Goal: Find specific page/section: Find specific page/section

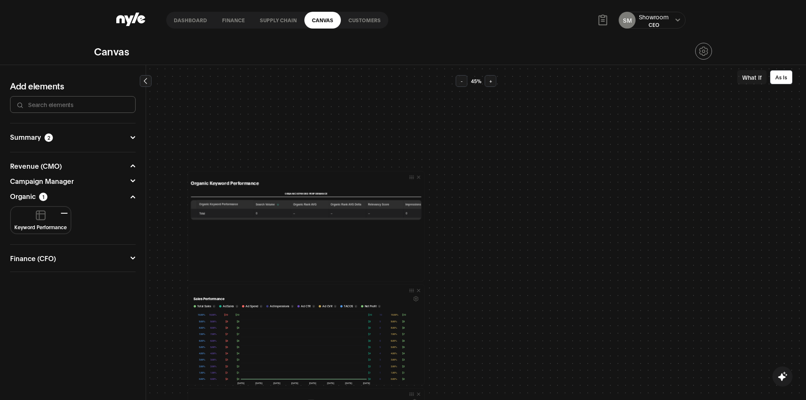
click at [351, 19] on link "Customers" at bounding box center [364, 20] width 47 height 17
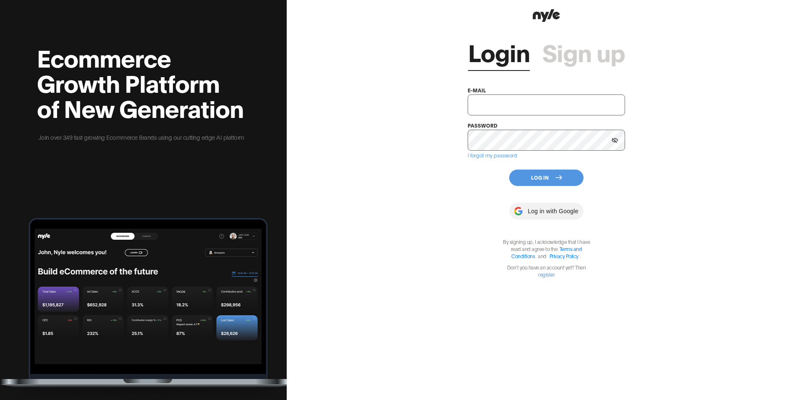
type input "[EMAIL_ADDRESS][PERSON_NAME]"
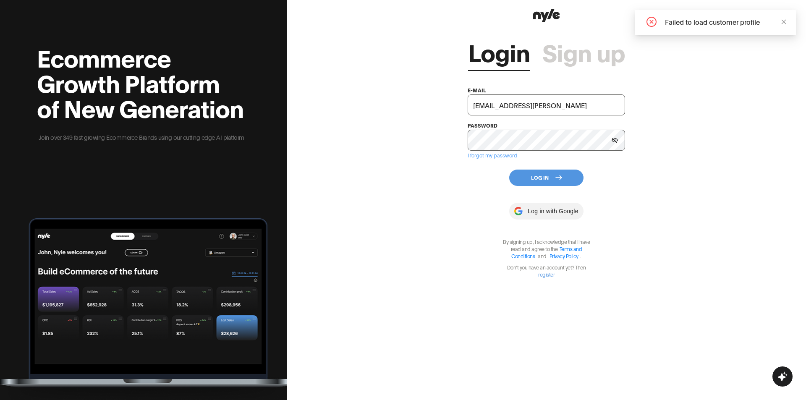
click at [551, 180] on button "Log In" at bounding box center [546, 178] width 74 height 16
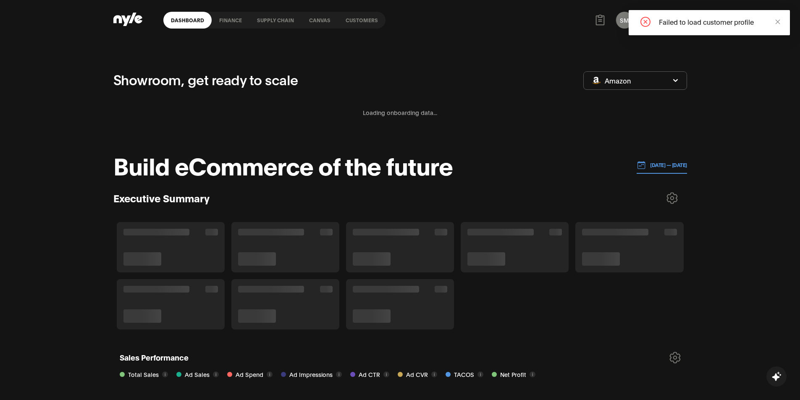
click at [353, 21] on link "Customers" at bounding box center [361, 20] width 47 height 17
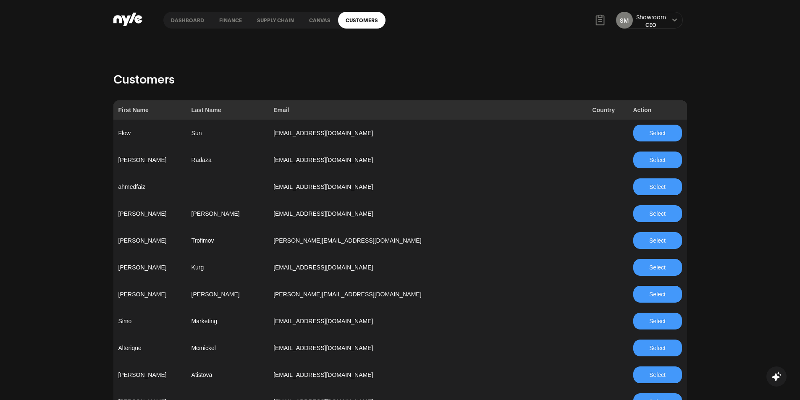
scroll to position [2512, 0]
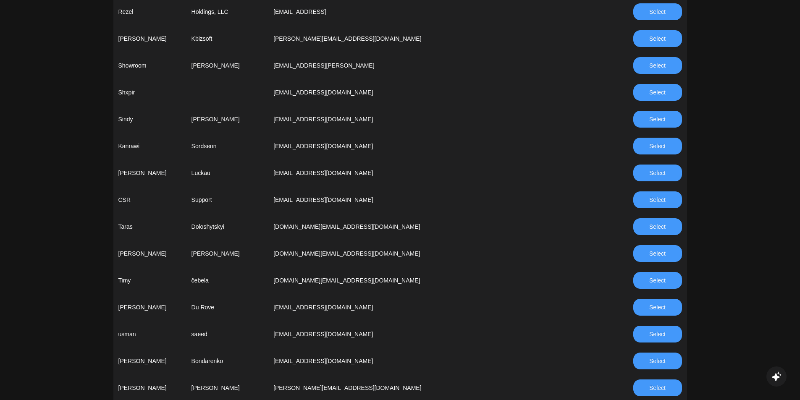
click at [667, 206] on button "Select" at bounding box center [657, 199] width 49 height 17
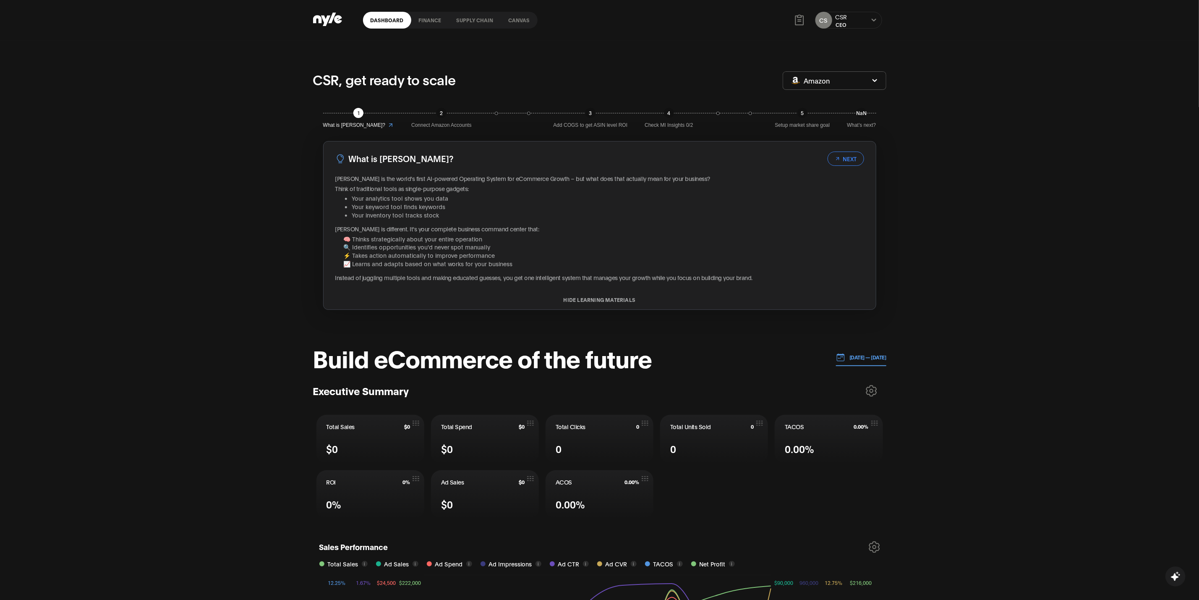
click at [805, 359] on p "[DATE] — [DATE]" at bounding box center [865, 357] width 41 height 8
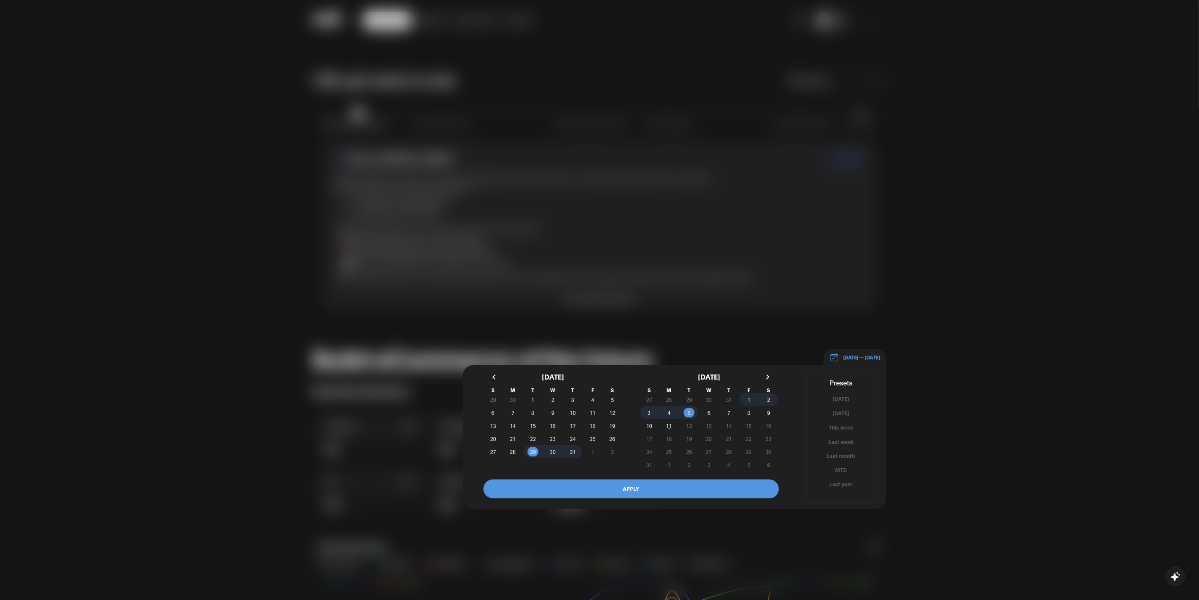
scroll to position [6, 0]
click at [805, 400] on button "YTD" at bounding box center [841, 493] width 69 height 8
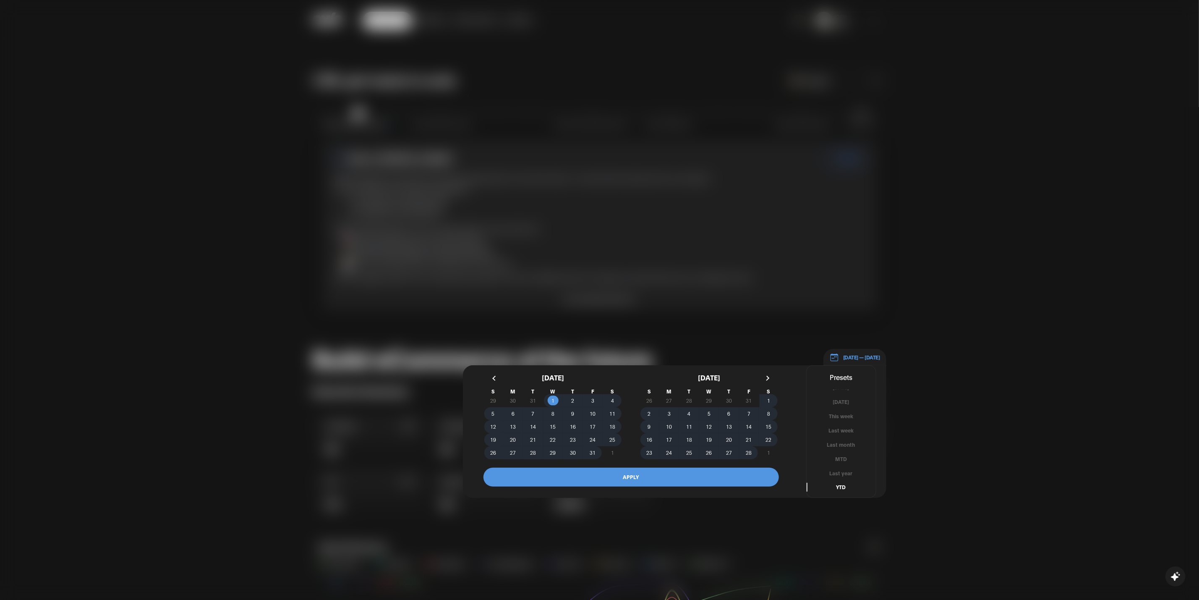
click at [708, 400] on button "APPLY" at bounding box center [631, 477] width 295 height 19
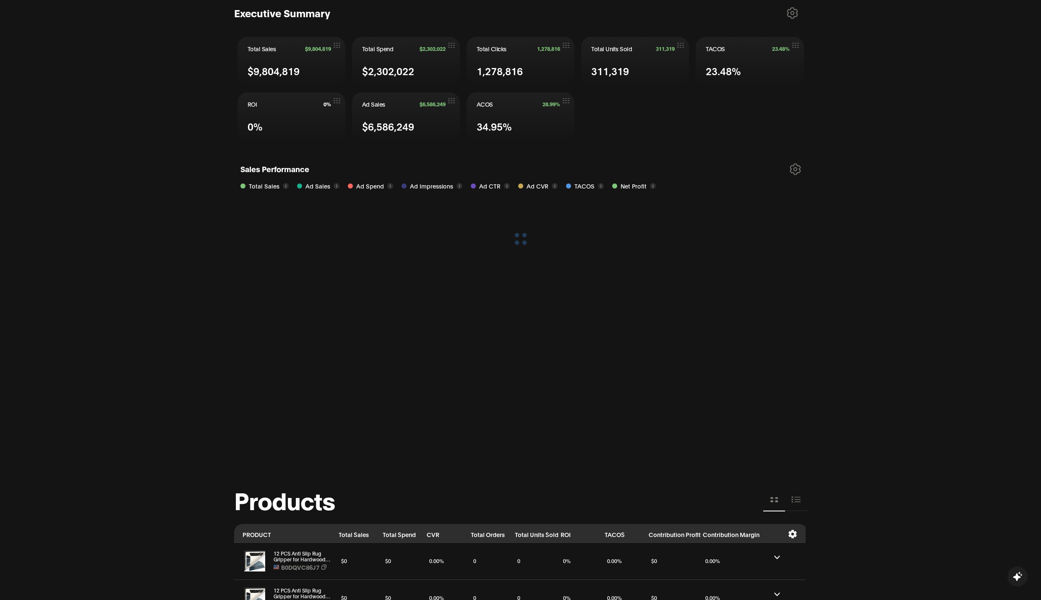
scroll to position [315, 0]
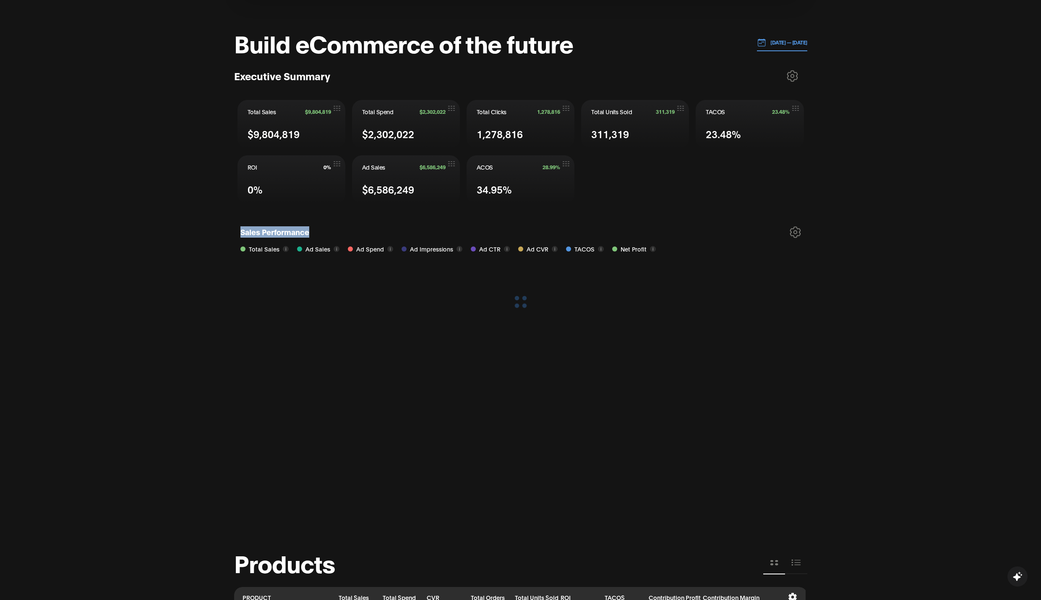
drag, startPoint x: 243, startPoint y: 232, endPoint x: 323, endPoint y: 240, distance: 80.1
click at [323, 240] on div "Sales Performance Total Sales i Ad Sales i Ad Spend i Ad Impressions i Ad CTR i…" at bounding box center [520, 367] width 573 height 294
click at [789, 233] on div "Sales Performance Total Sales i Ad Sales i Ad Spend i Ad Impressions i Ad CTR i…" at bounding box center [520, 367] width 573 height 294
click at [792, 232] on icon at bounding box center [795, 232] width 10 height 10
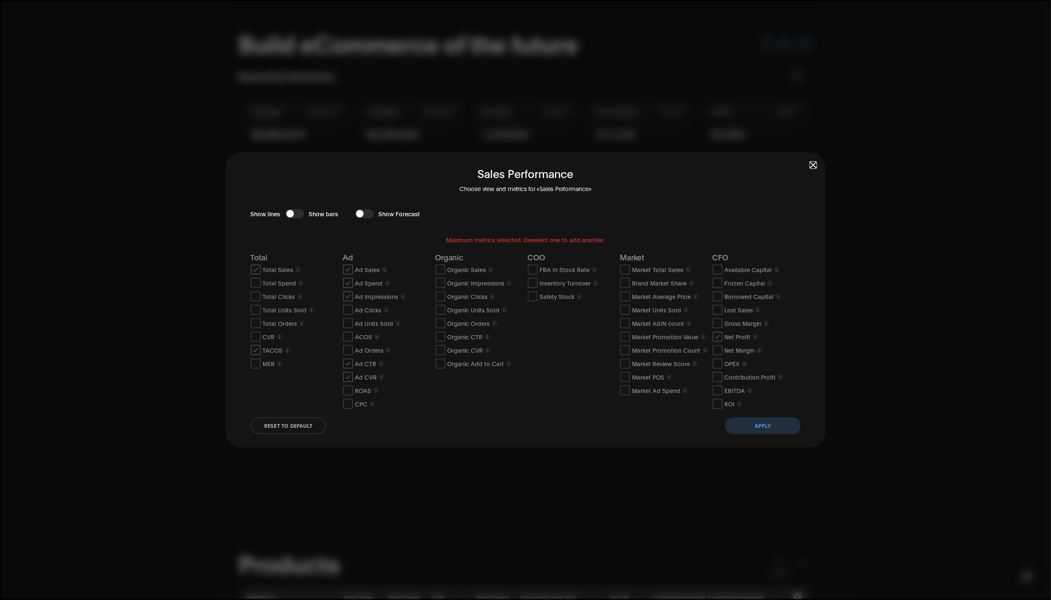
click at [805, 162] on div "Sales Performance Choose view and metrics for «Sales Performance» Show lines Sh…" at bounding box center [525, 299] width 600 height 295
click at [805, 162] on span "button" at bounding box center [813, 165] width 6 height 6
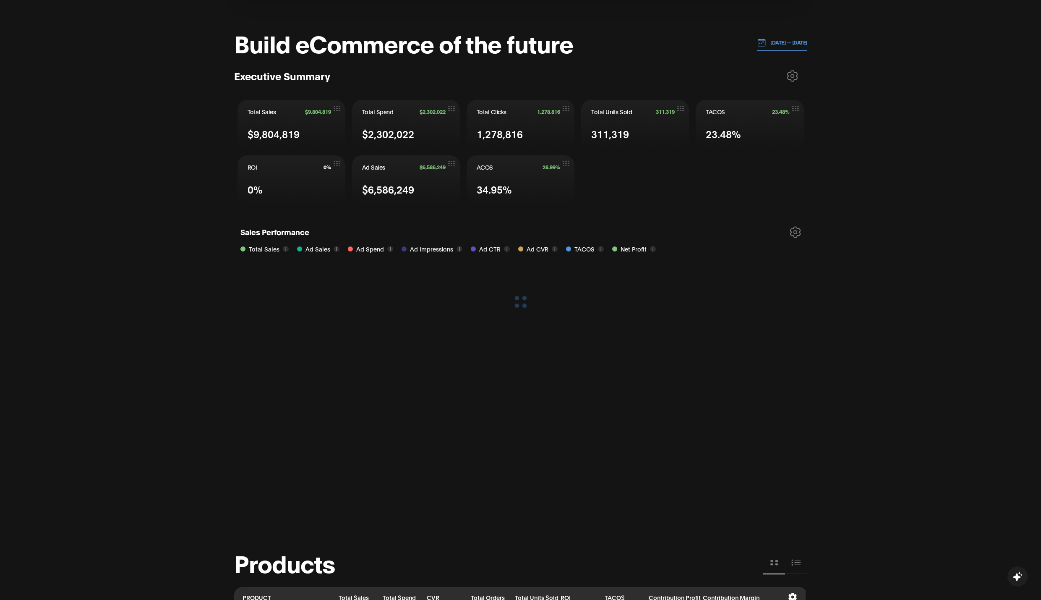
click at [791, 45] on p "[DATE] — [DATE]" at bounding box center [786, 43] width 41 height 8
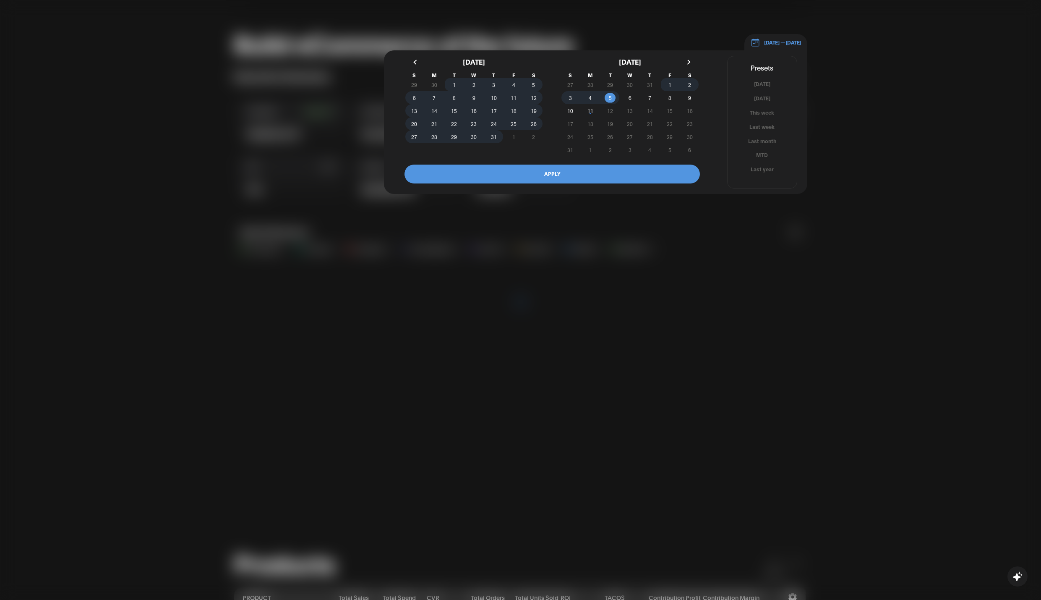
scroll to position [6, 0]
click at [763, 149] on button "MTD" at bounding box center [762, 150] width 69 height 8
click at [667, 175] on button "APPLY" at bounding box center [552, 174] width 295 height 19
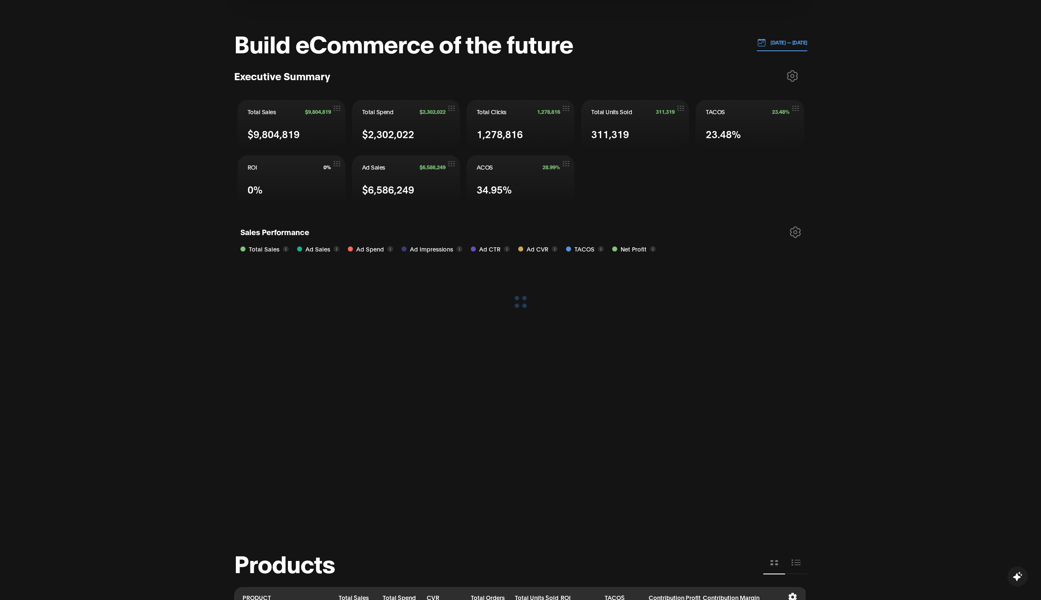
click at [792, 72] on icon at bounding box center [792, 76] width 11 height 12
click at [784, 46] on p "[DATE] — [DATE]" at bounding box center [786, 43] width 41 height 8
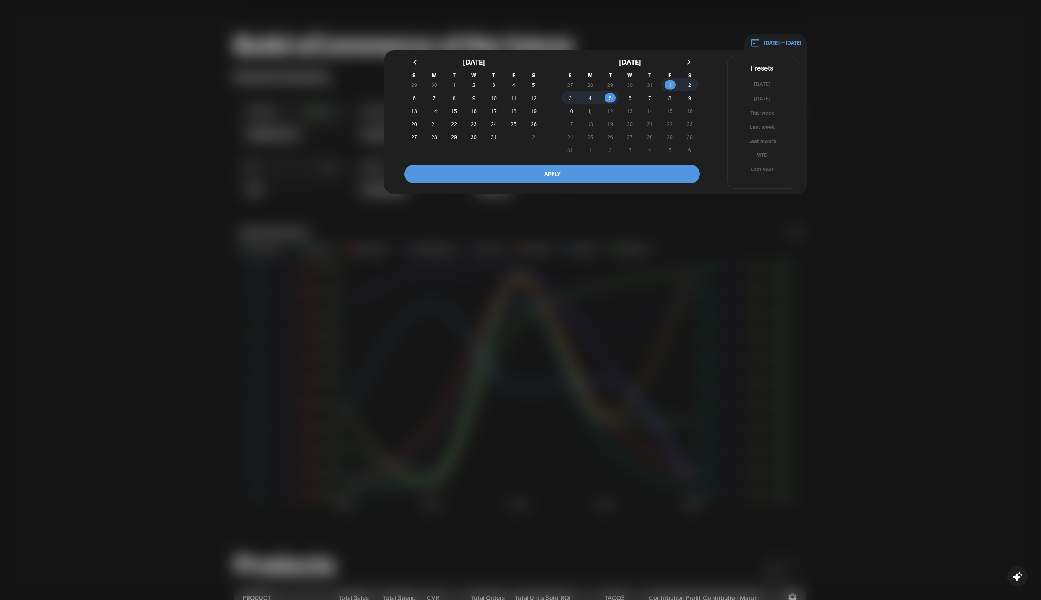
click at [805, 83] on div at bounding box center [520, 300] width 1041 height 600
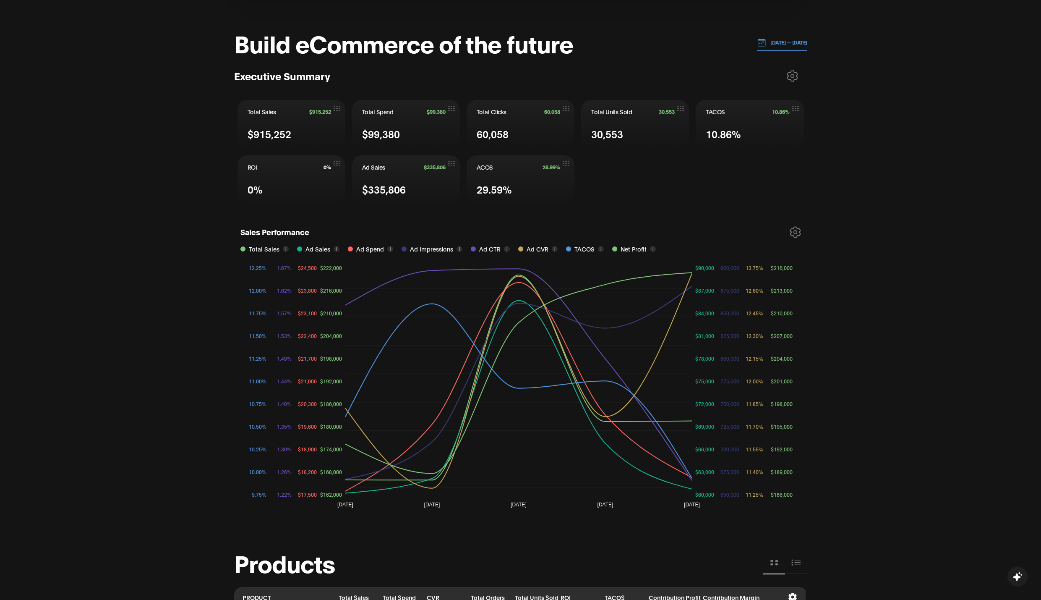
click at [779, 41] on p "[DATE] — [DATE]" at bounding box center [786, 43] width 41 height 8
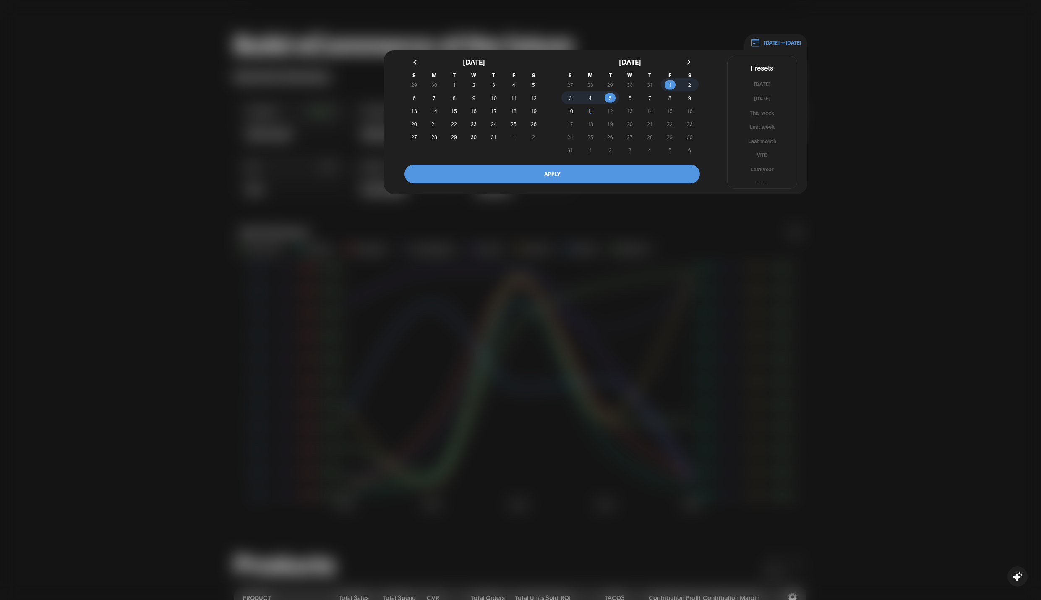
click at [805, 169] on div at bounding box center [520, 300] width 1041 height 600
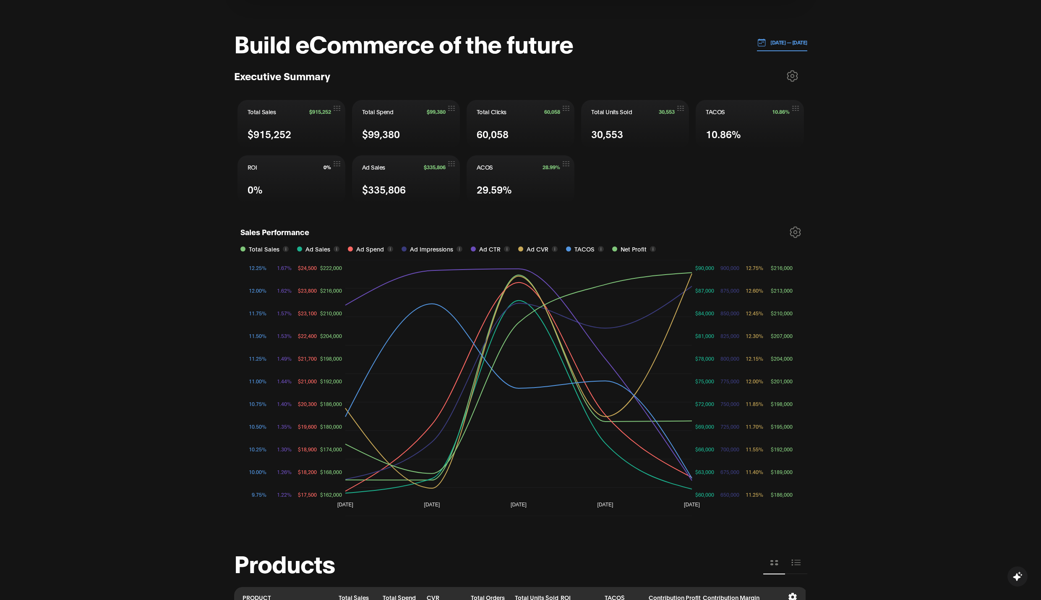
click at [789, 39] on p "[DATE] — [DATE]" at bounding box center [786, 43] width 41 height 8
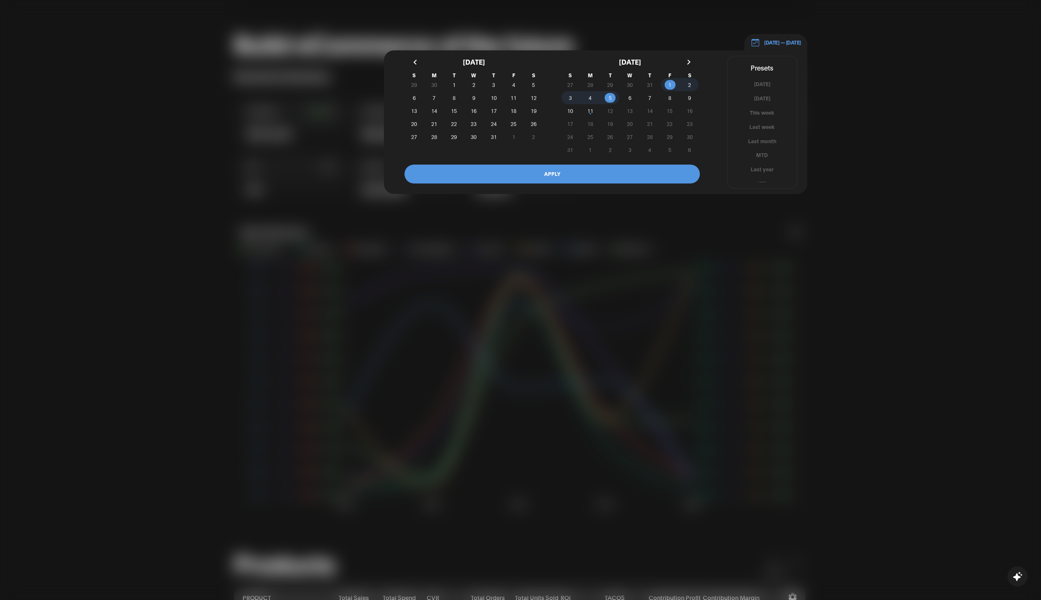
click at [761, 138] on button "Last month" at bounding box center [762, 141] width 69 height 8
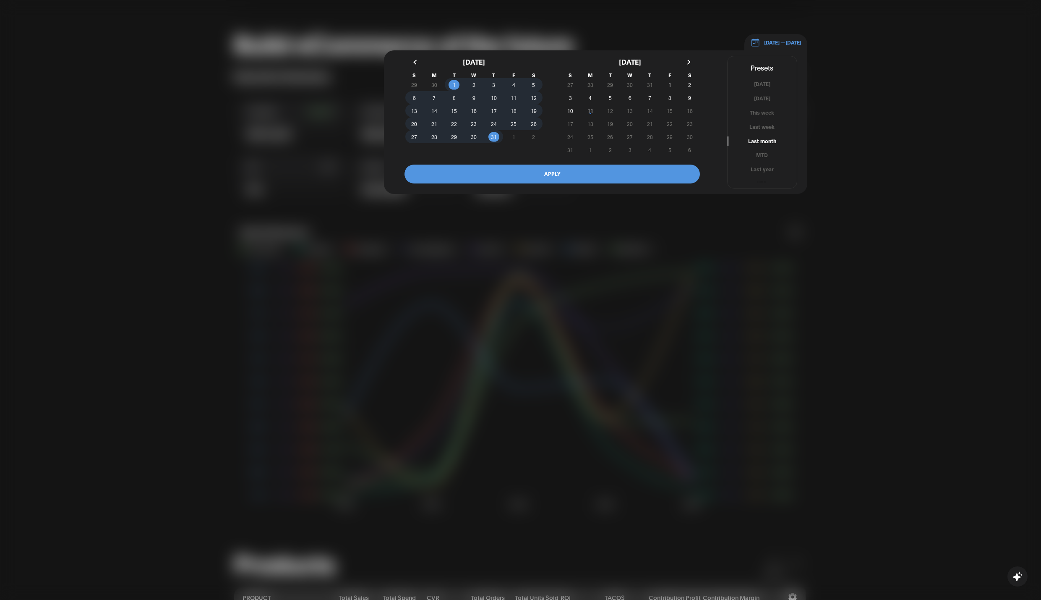
click at [645, 175] on button "APPLY" at bounding box center [552, 174] width 295 height 19
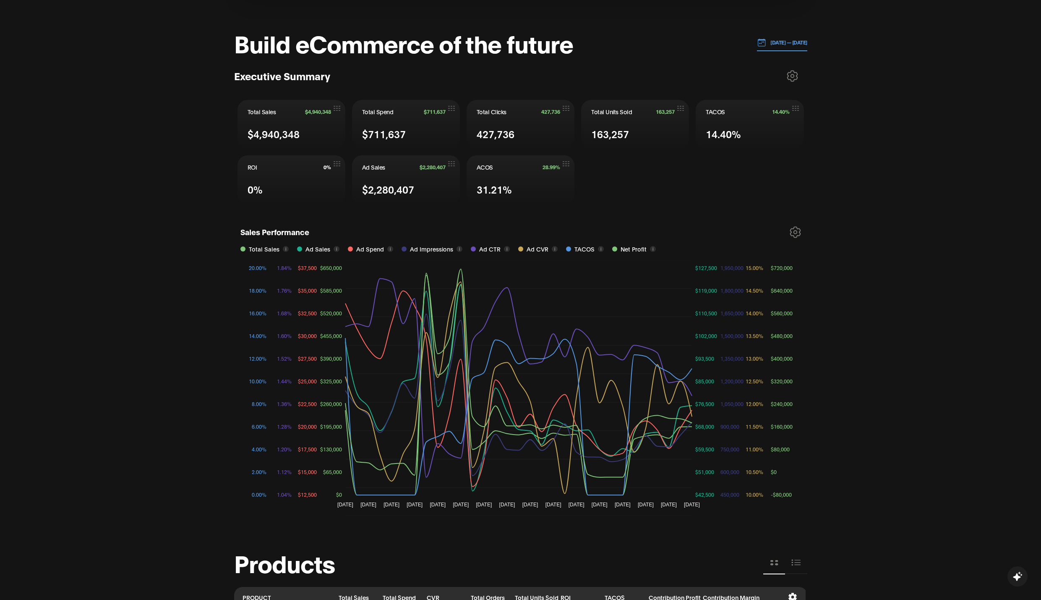
click at [779, 44] on p "[DATE] — [DATE]" at bounding box center [786, 43] width 41 height 8
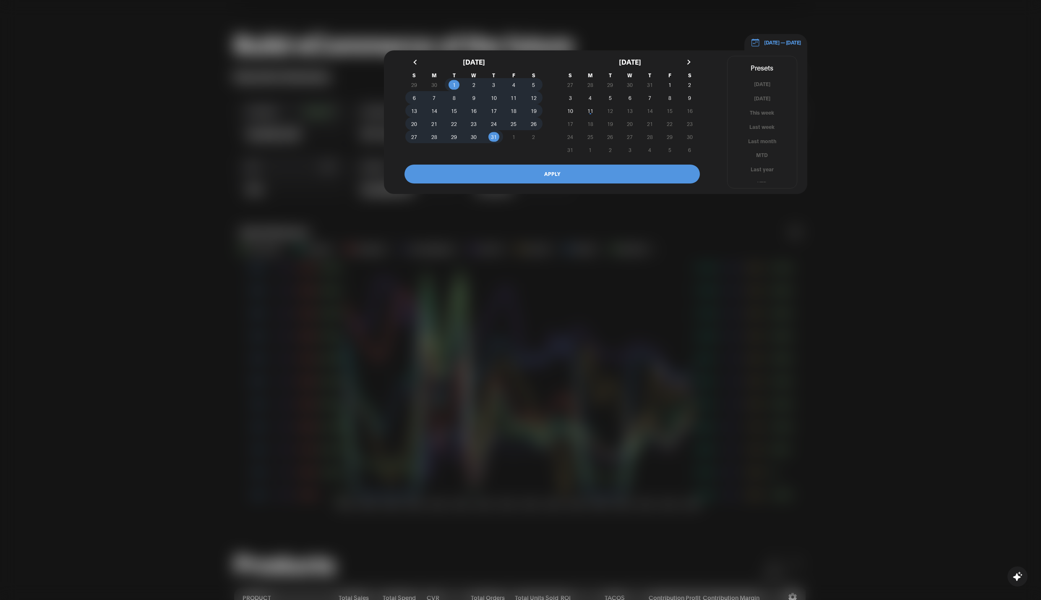
click at [419, 62] on button "button" at bounding box center [415, 62] width 15 height 15
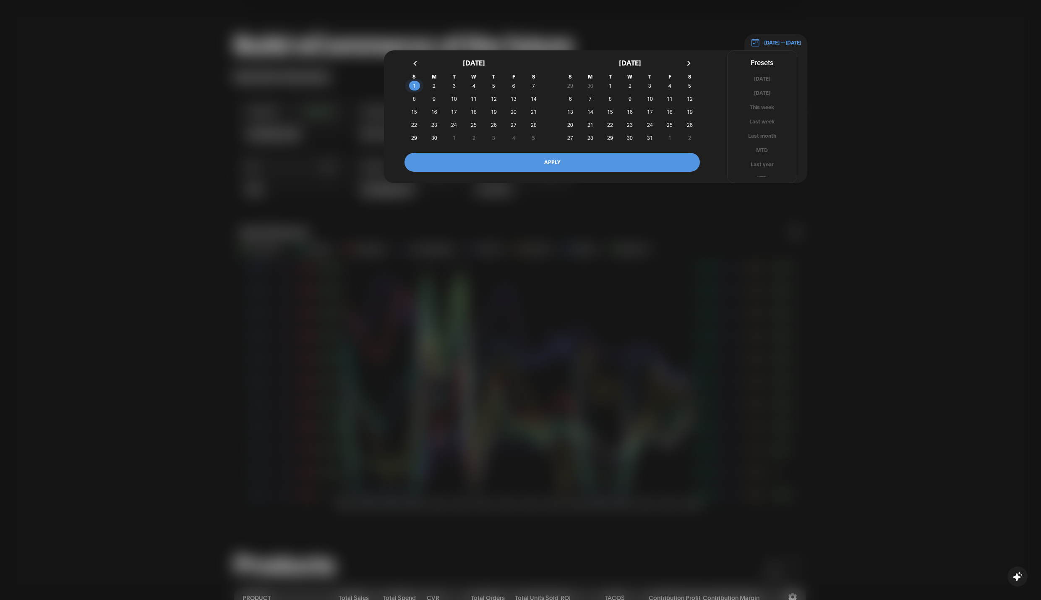
click at [413, 86] on span "1" at bounding box center [414, 85] width 3 height 15
click at [689, 63] on button "button" at bounding box center [688, 63] width 15 height 15
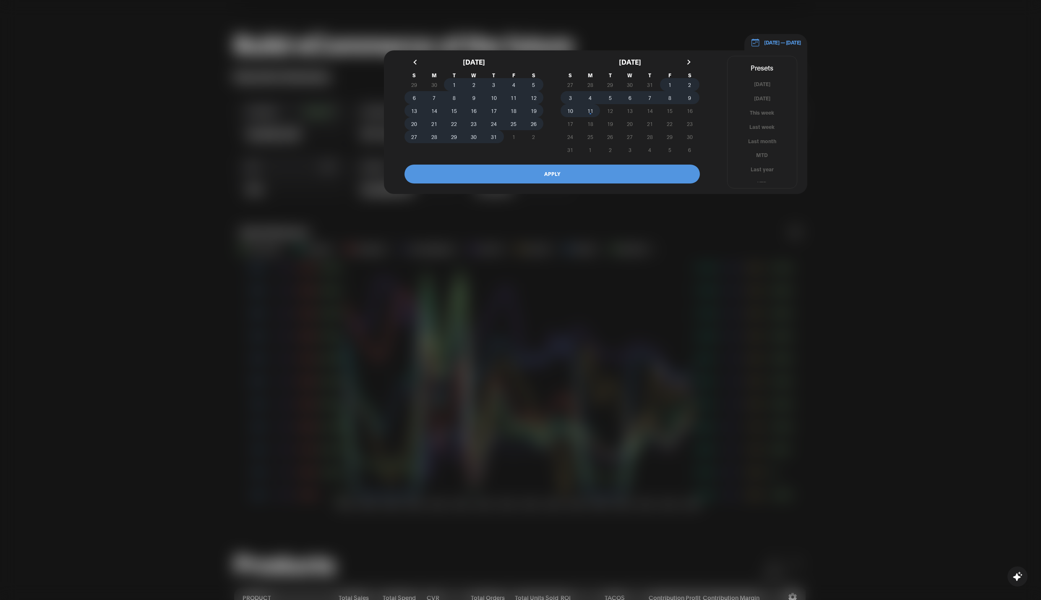
click at [593, 111] on span "11" at bounding box center [590, 110] width 20 height 9
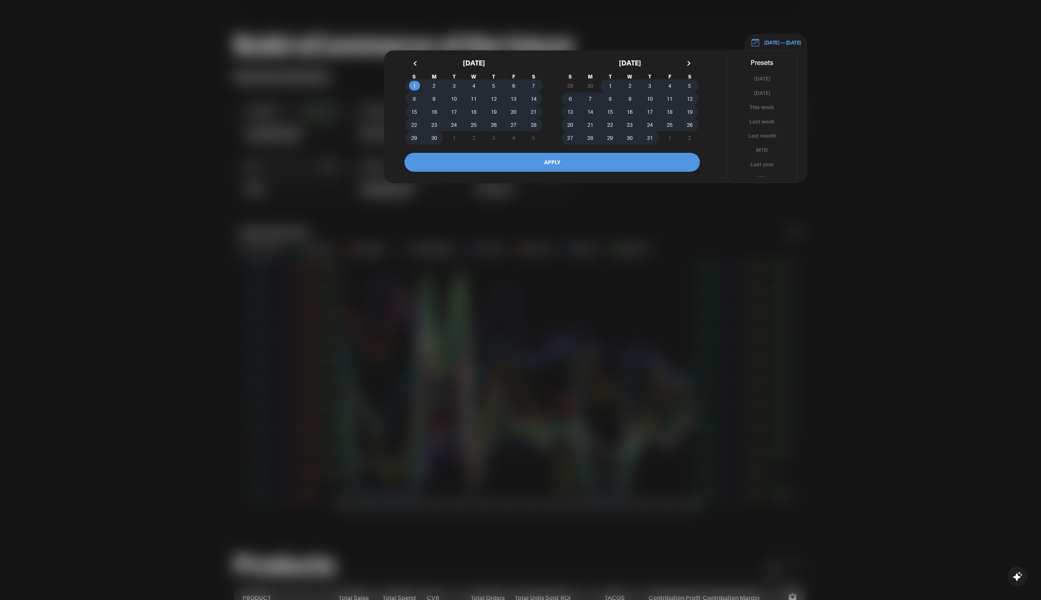
click at [609, 164] on button "APPLY" at bounding box center [552, 162] width 295 height 19
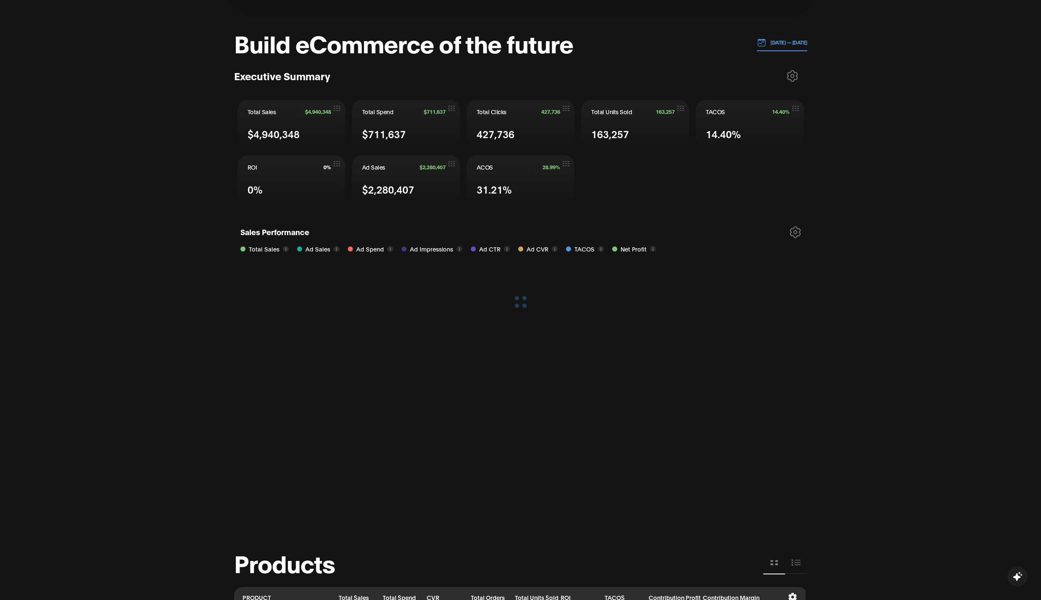
click at [795, 39] on p "[DATE] — [DATE]" at bounding box center [786, 43] width 41 height 8
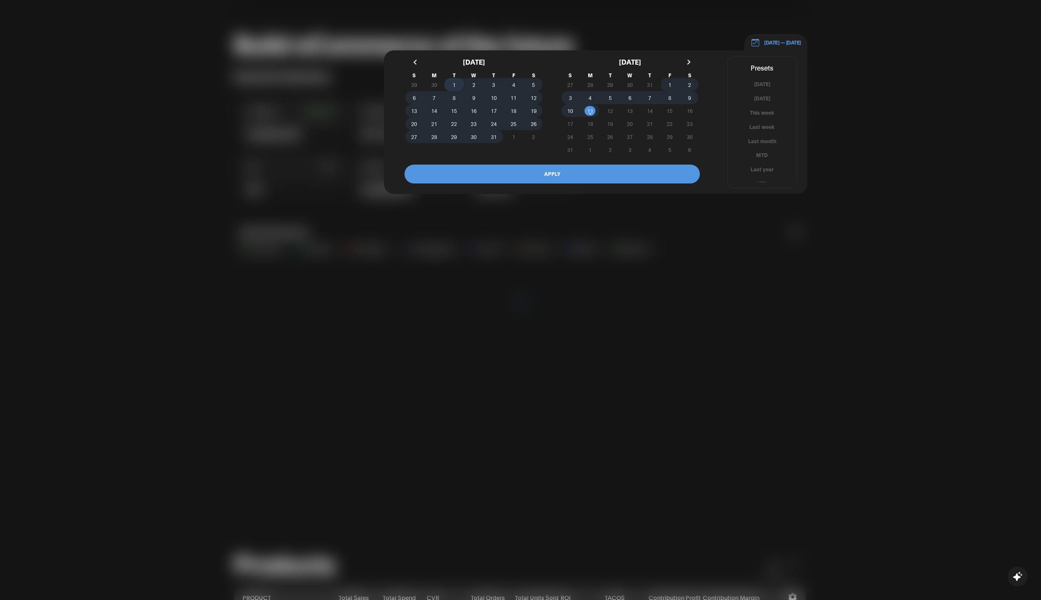
drag, startPoint x: 454, startPoint y: 80, endPoint x: 465, endPoint y: 85, distance: 12.4
click at [453, 80] on span "1" at bounding box center [454, 84] width 3 height 15
drag, startPoint x: 590, startPoint y: 110, endPoint x: 583, endPoint y: 146, distance: 37.1
click at [591, 111] on span "11" at bounding box center [591, 110] width 6 height 15
click at [585, 172] on button "APPLY" at bounding box center [552, 174] width 295 height 19
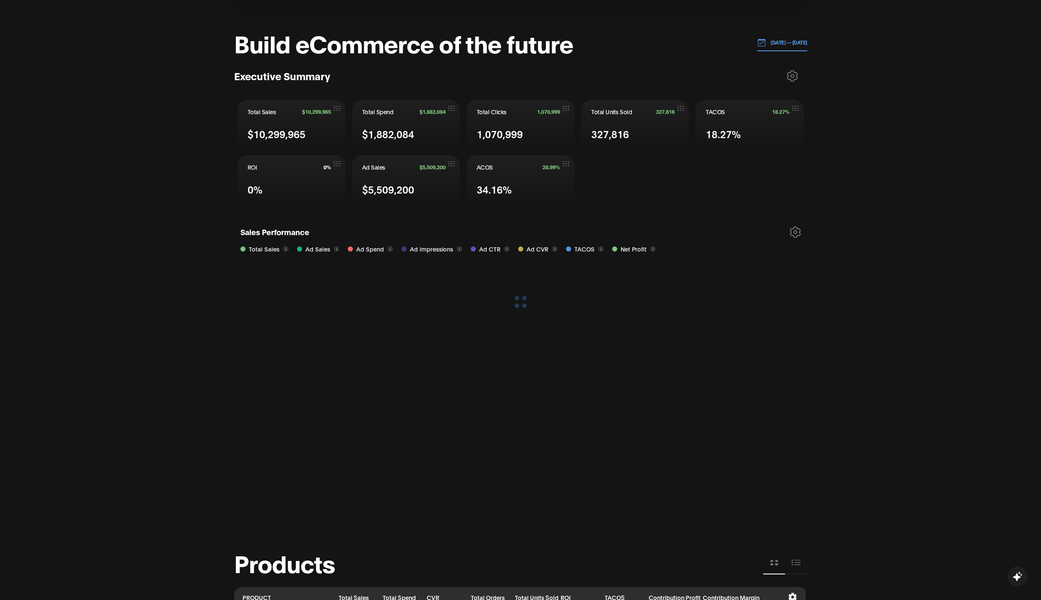
click at [798, 73] on button at bounding box center [792, 75] width 23 height 21
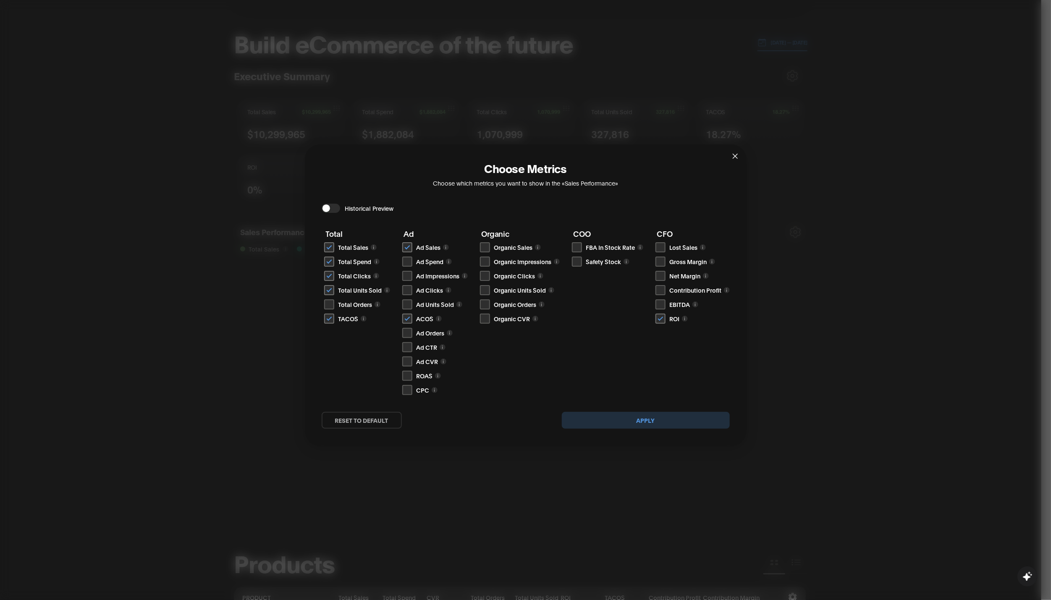
click at [805, 212] on div "Choose Metrics Choose which metrics you want to show in the «Sales Performance»…" at bounding box center [525, 300] width 1051 height 600
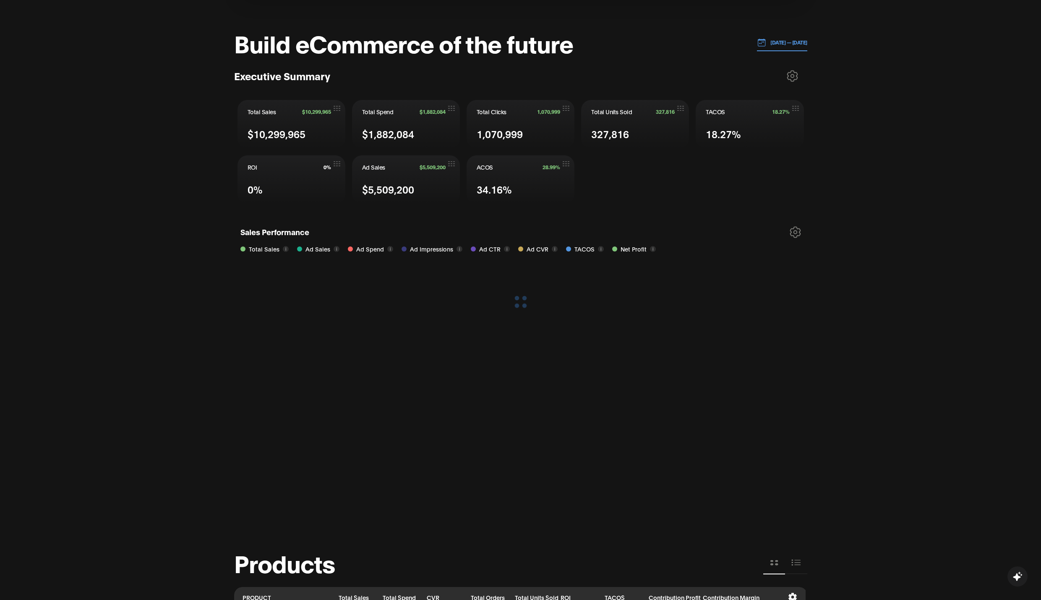
click at [796, 78] on icon at bounding box center [792, 76] width 11 height 12
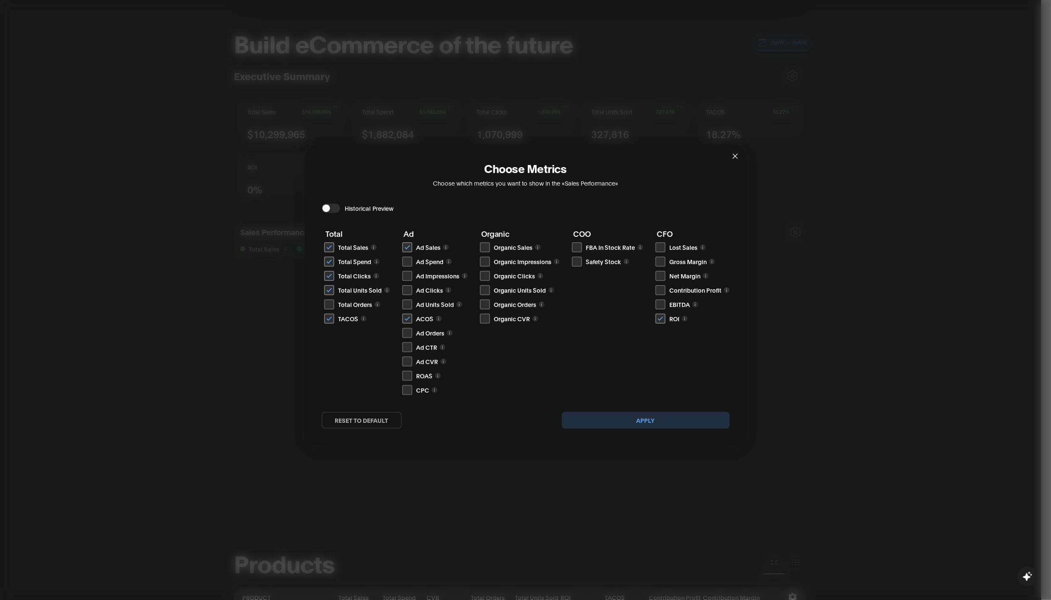
click at [805, 229] on div "Choose Metrics Choose which metrics you want to show in the «Sales Performance»…" at bounding box center [525, 300] width 1051 height 600
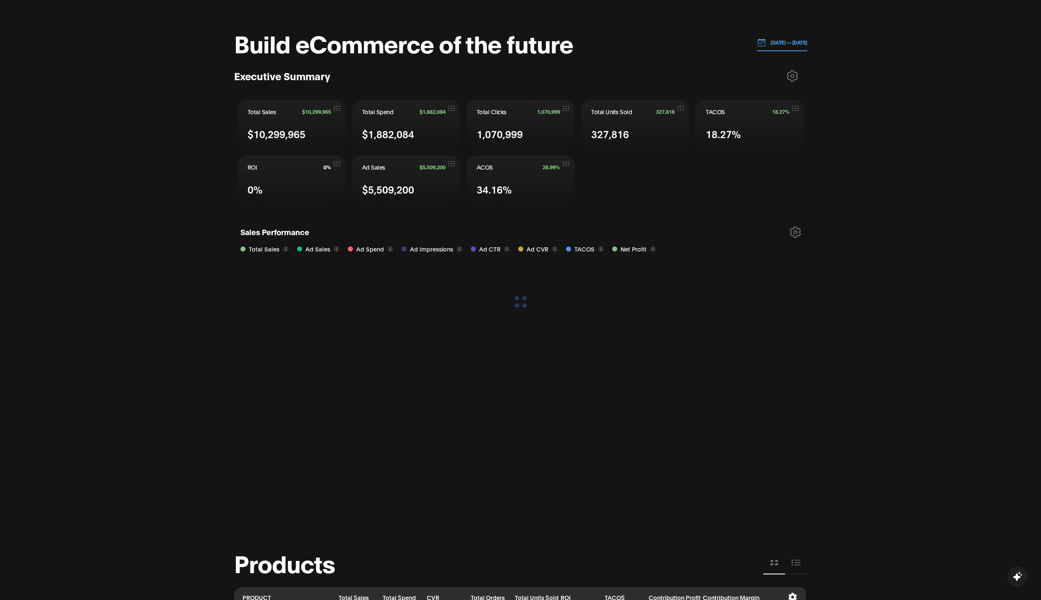
click at [805, 192] on div "CSR, get ready to scale Amazon 1 What is [PERSON_NAME]? 2 Connect Amazon Accoun…" at bounding box center [520, 528] width 1041 height 1605
